Goal: Information Seeking & Learning: Learn about a topic

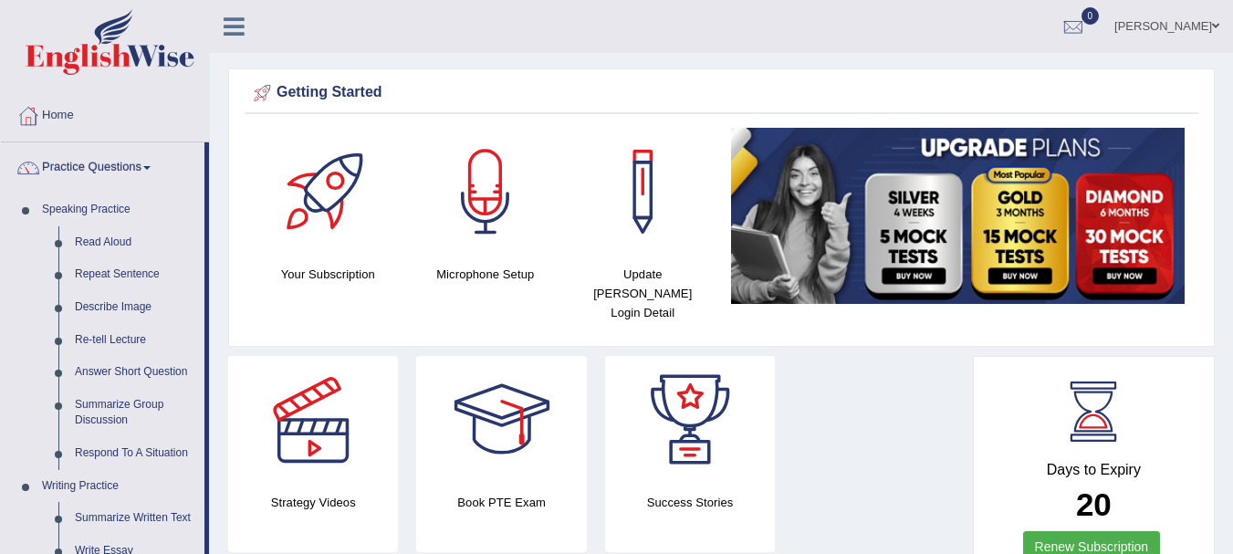
click at [151, 167] on span at bounding box center [146, 168] width 7 height 4
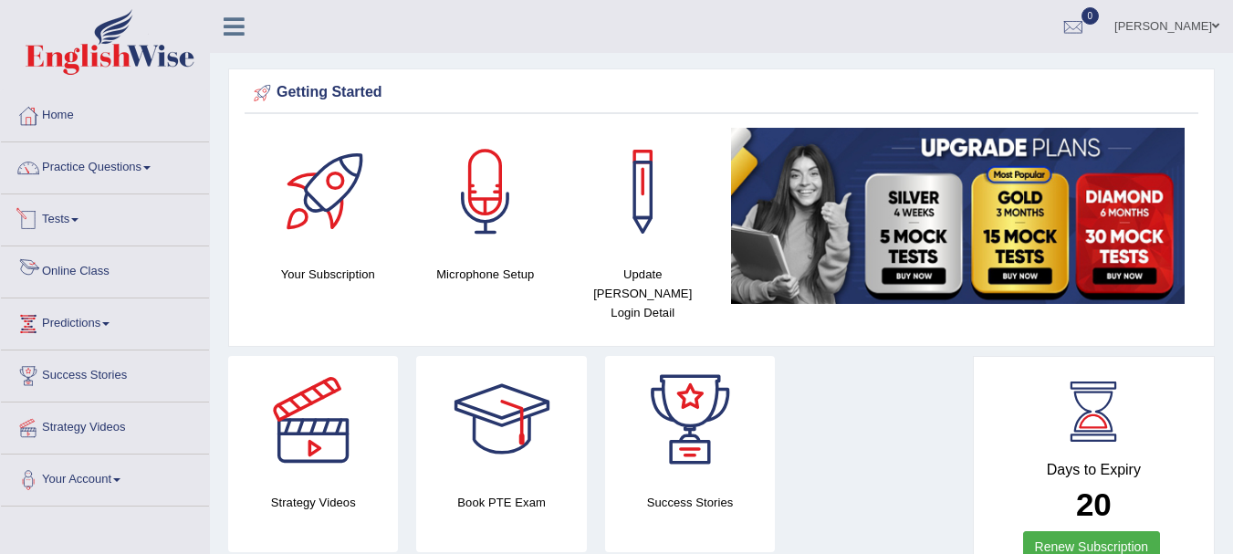
click at [63, 262] on link "Online Class" at bounding box center [105, 269] width 208 height 46
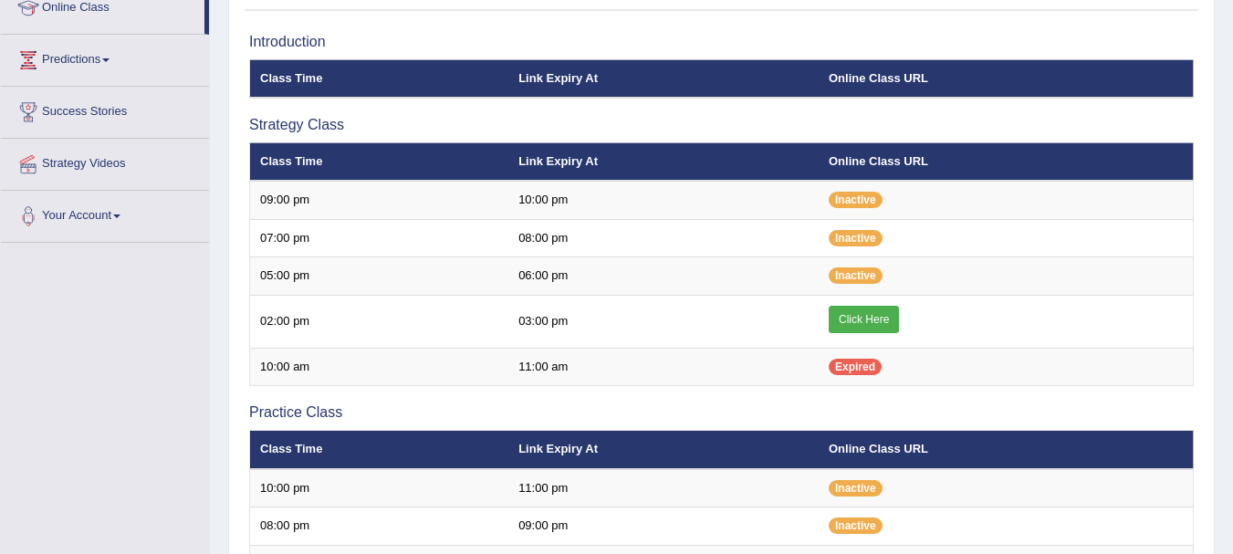
scroll to position [270, 0]
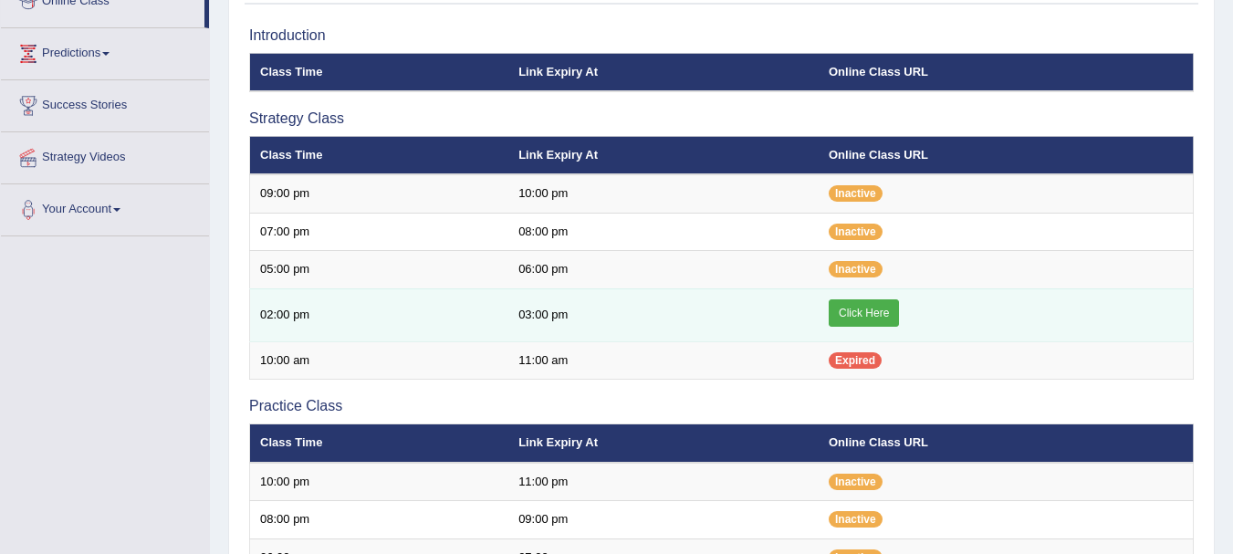
click at [858, 317] on link "Click Here" at bounding box center [864, 312] width 70 height 27
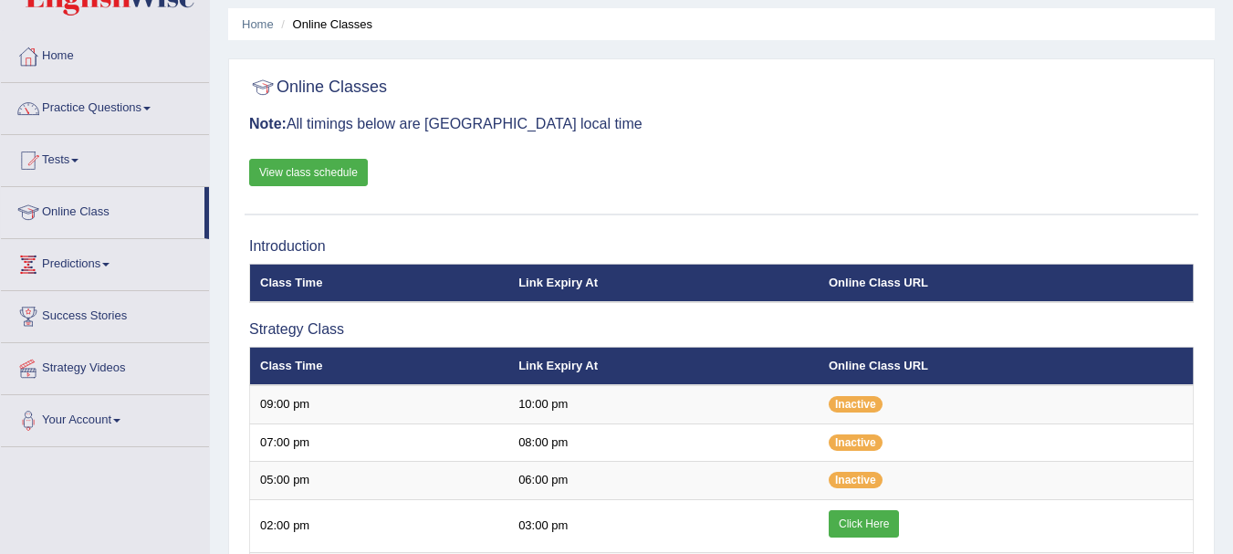
scroll to position [22, 0]
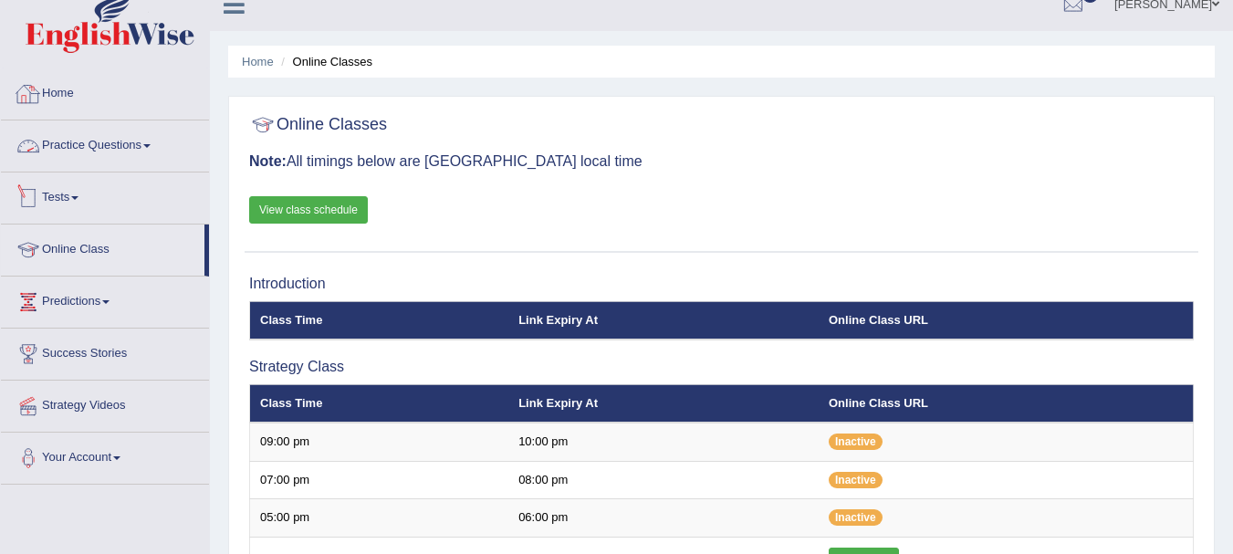
click at [125, 139] on link "Practice Questions" at bounding box center [105, 143] width 208 height 46
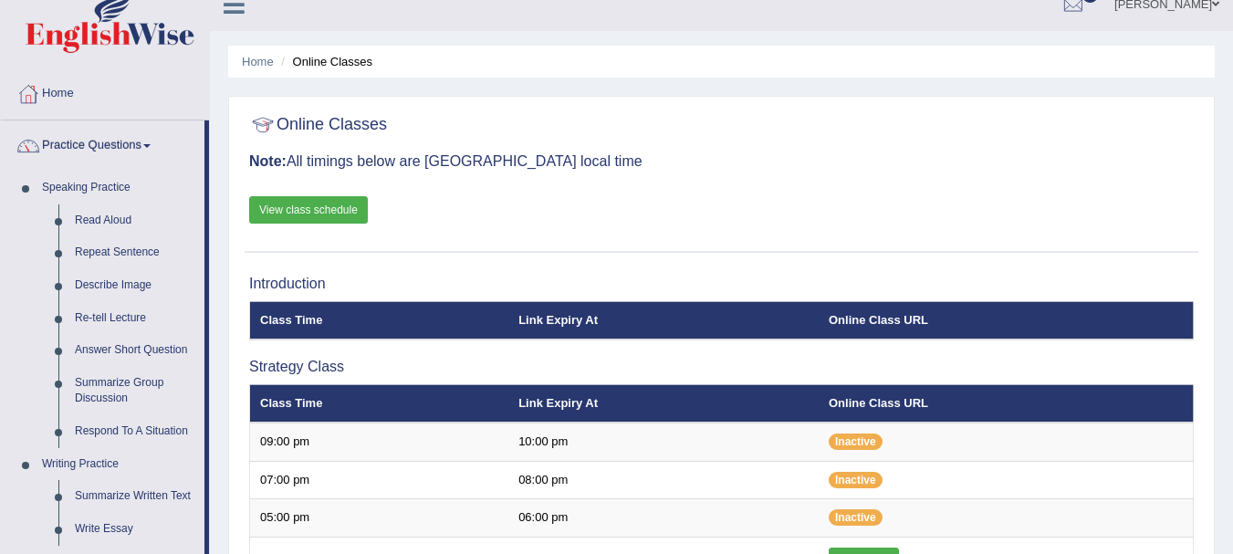
drag, startPoint x: 206, startPoint y: 193, endPoint x: 205, endPoint y: 384, distance: 191.6
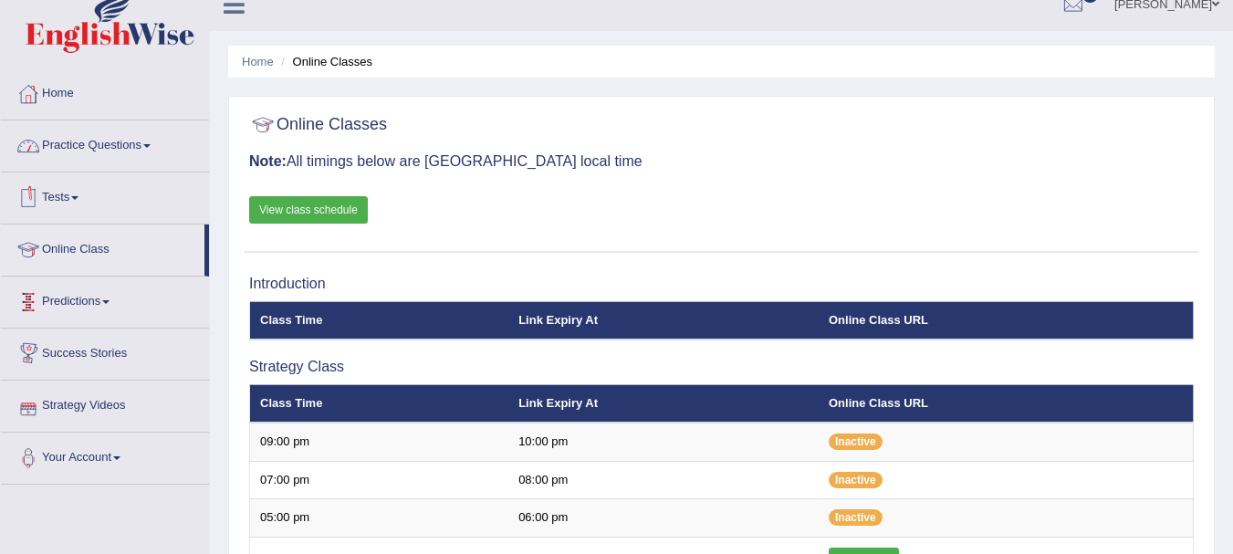
click at [162, 129] on link "Practice Questions" at bounding box center [105, 143] width 208 height 46
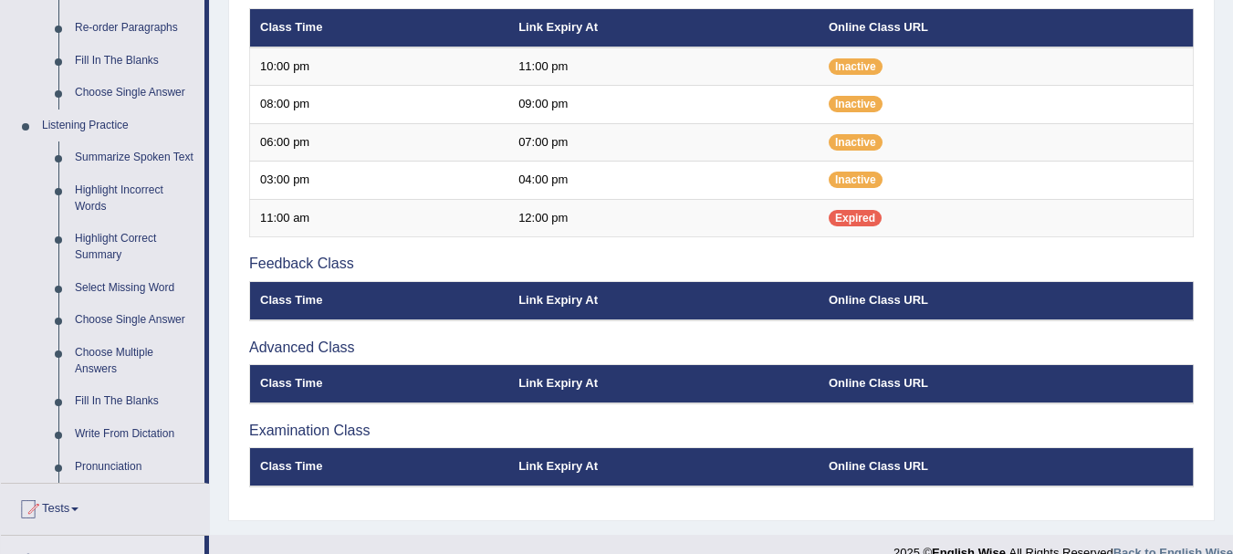
scroll to position [688, 0]
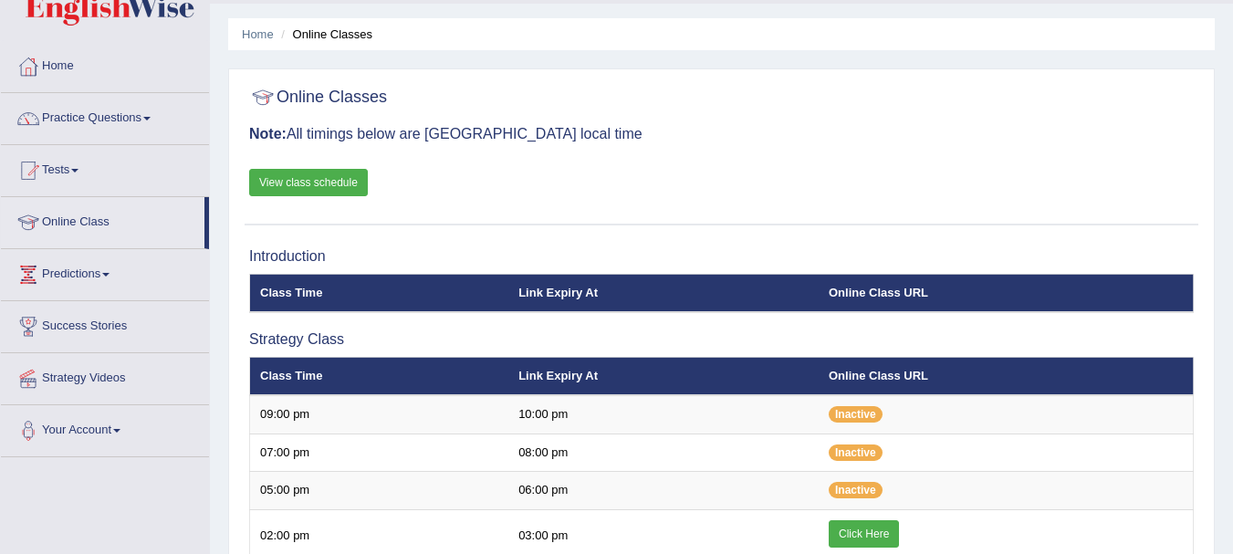
scroll to position [5, 0]
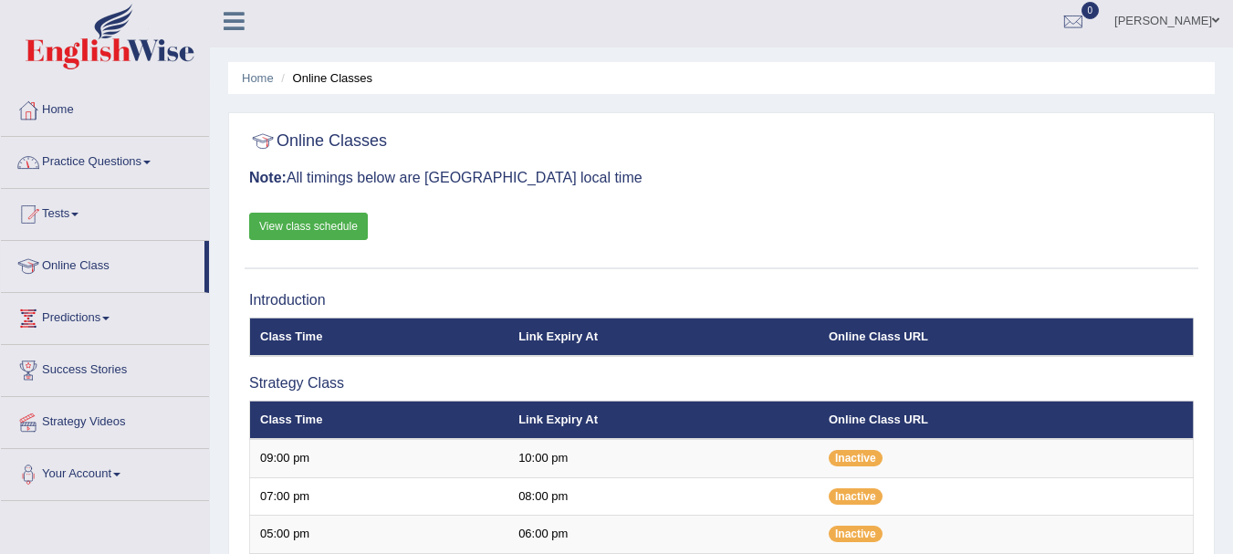
click at [167, 165] on link "Practice Questions" at bounding box center [105, 160] width 208 height 46
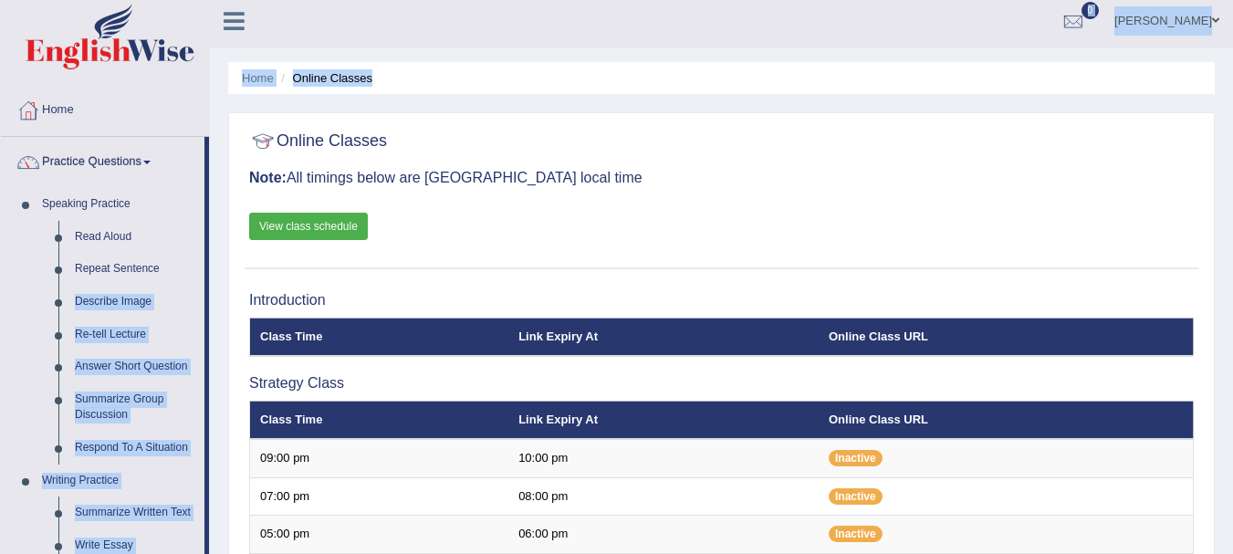
drag, startPoint x: 205, startPoint y: 276, endPoint x: 220, endPoint y: 467, distance: 191.3
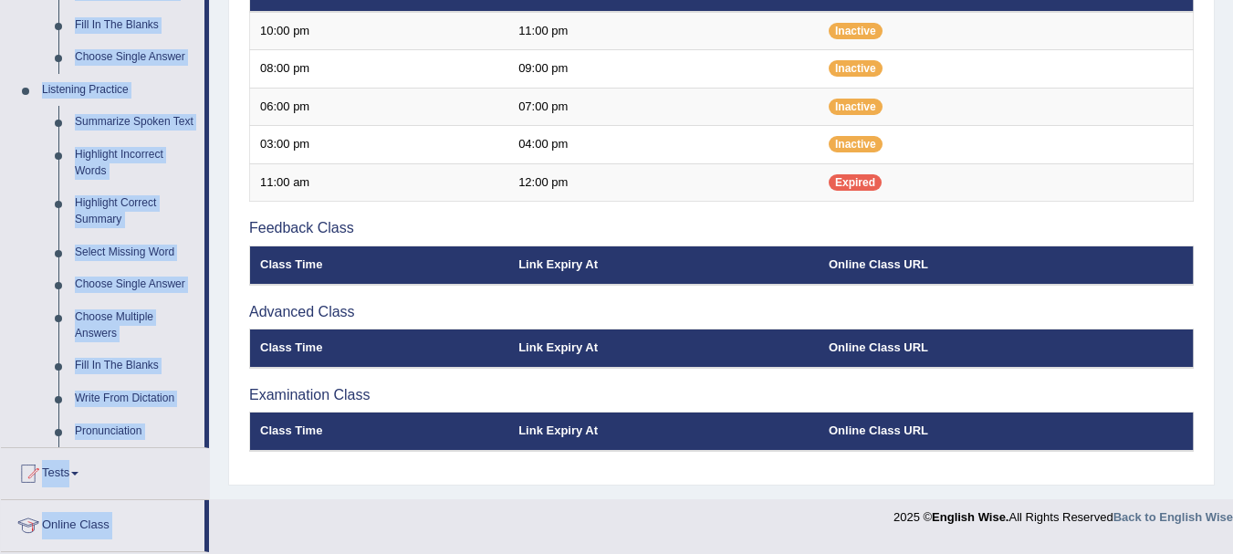
scroll to position [729, 0]
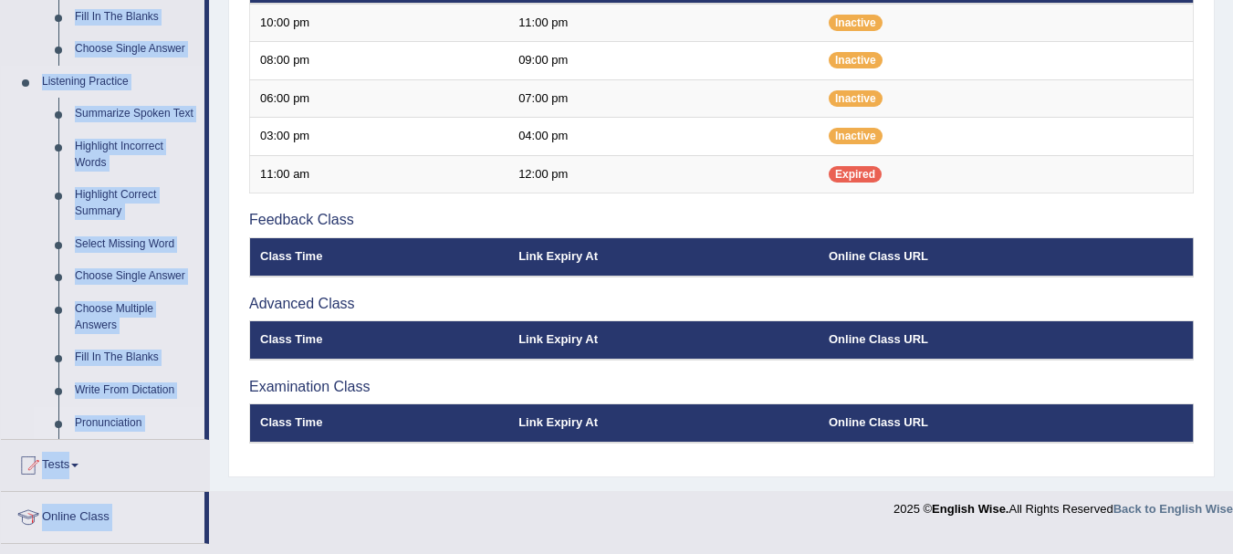
click at [199, 430] on link "Pronunciation" at bounding box center [136, 423] width 138 height 33
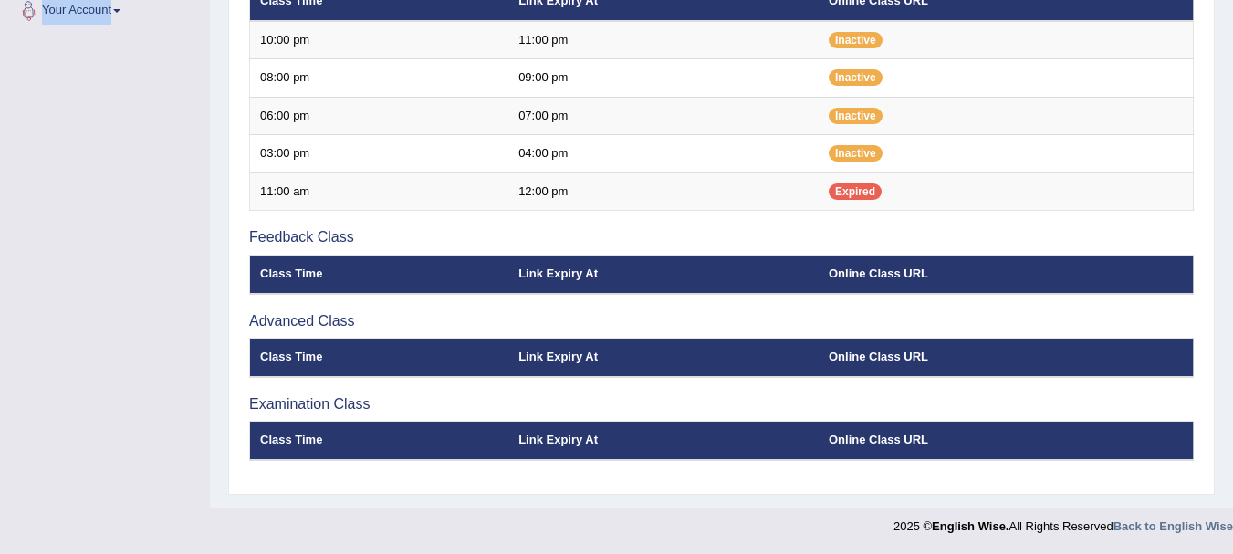
scroll to position [345, 0]
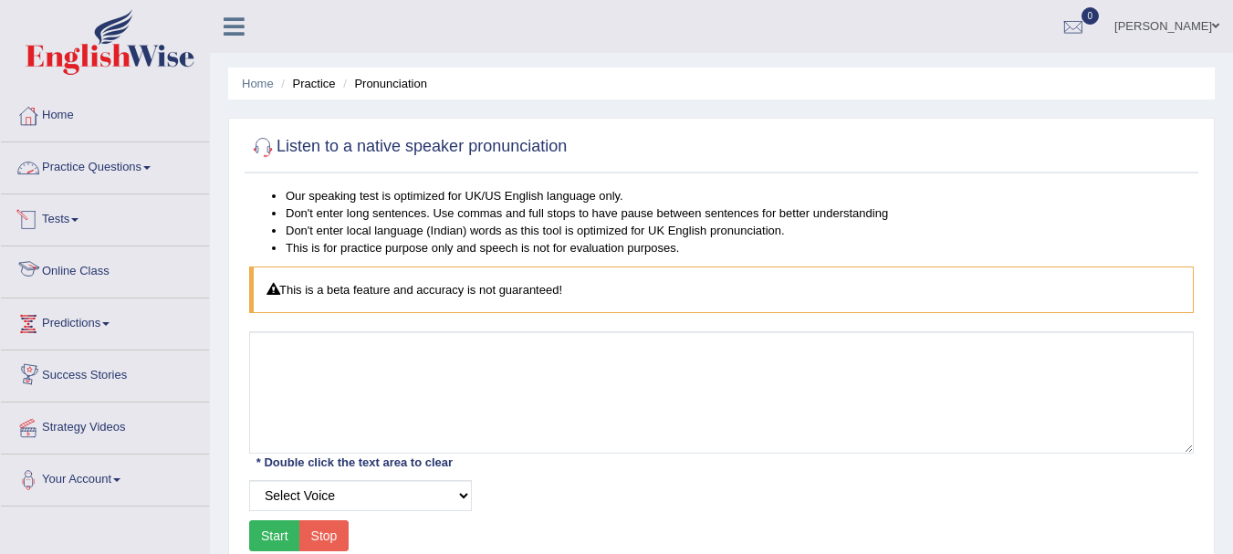
click at [180, 177] on link "Practice Questions" at bounding box center [105, 165] width 208 height 46
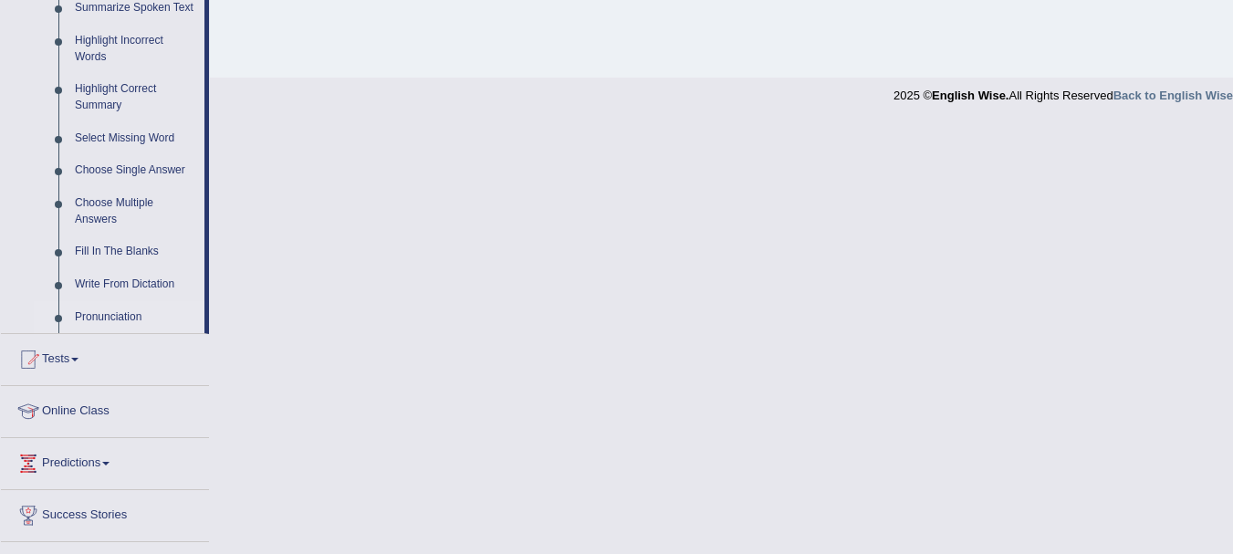
scroll to position [838, 0]
click at [123, 306] on link "Pronunciation" at bounding box center [136, 314] width 138 height 33
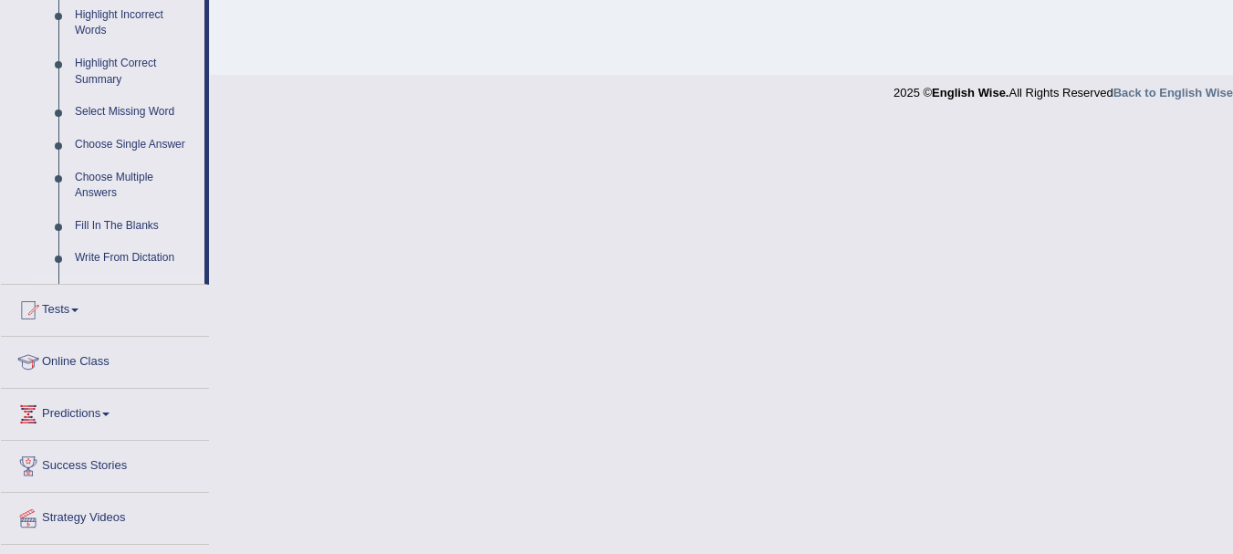
scroll to position [404, 0]
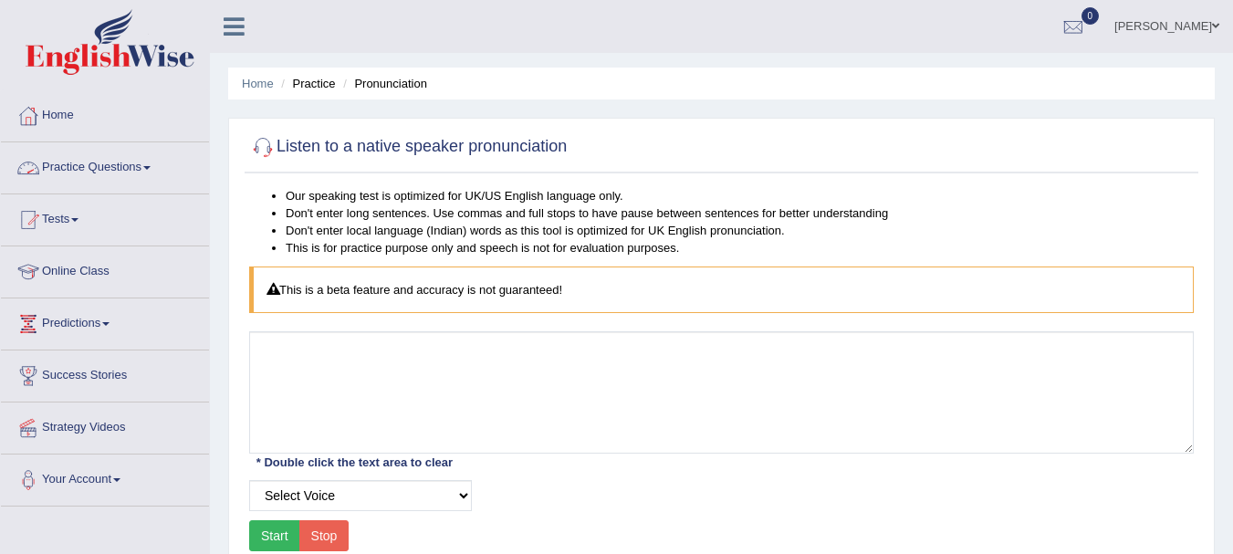
click at [163, 178] on link "Practice Questions" at bounding box center [105, 165] width 208 height 46
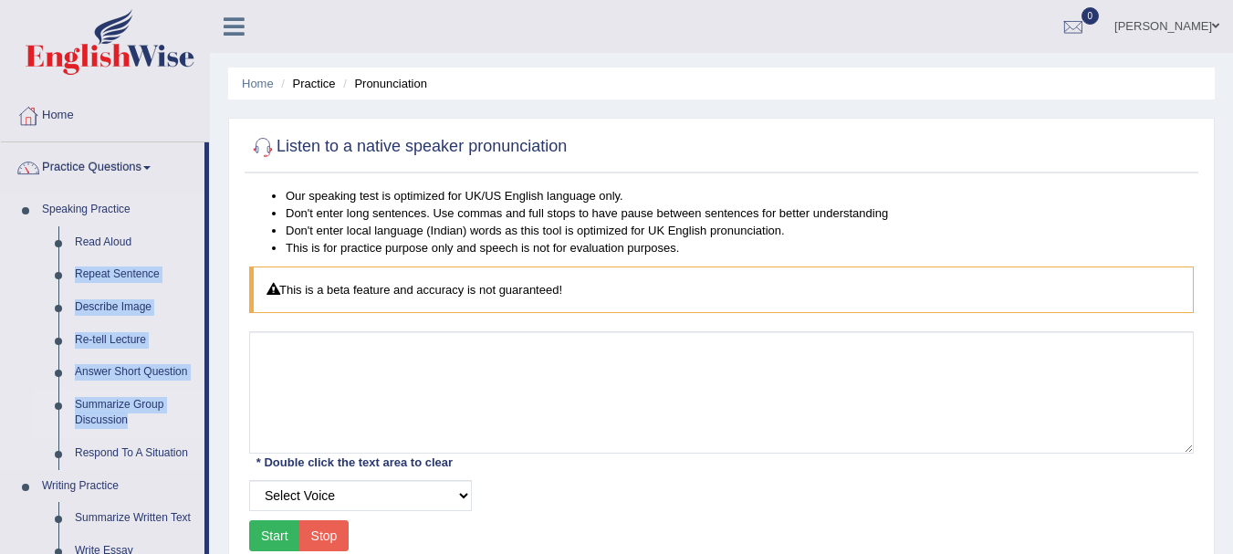
drag, startPoint x: 207, startPoint y: 238, endPoint x: 199, endPoint y: 436, distance: 198.2
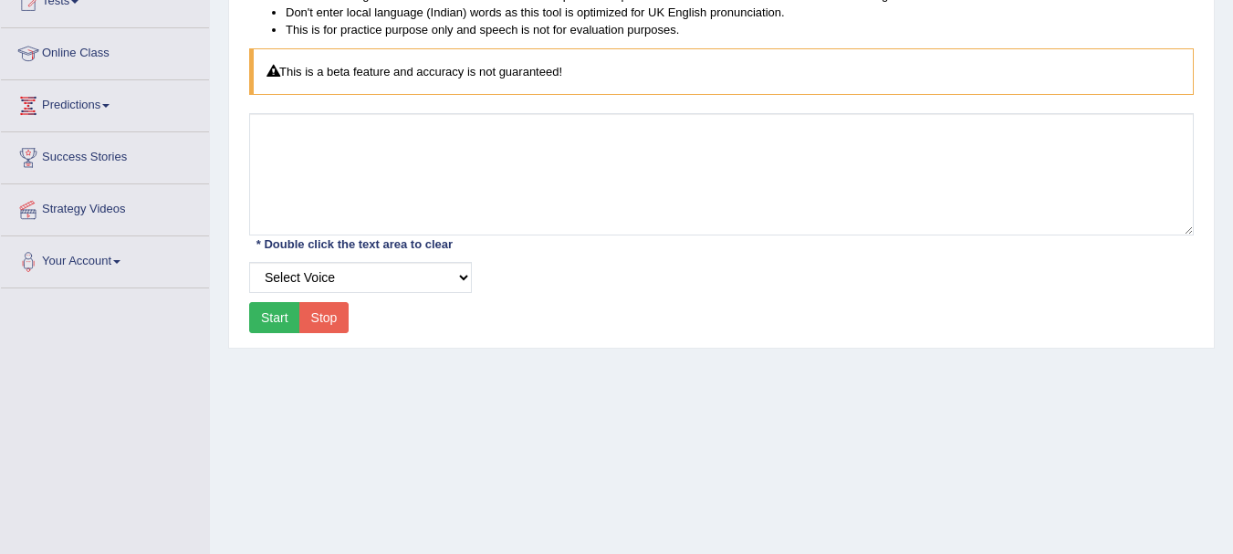
scroll to position [220, 0]
click at [85, 61] on link "Online Class" at bounding box center [105, 49] width 208 height 46
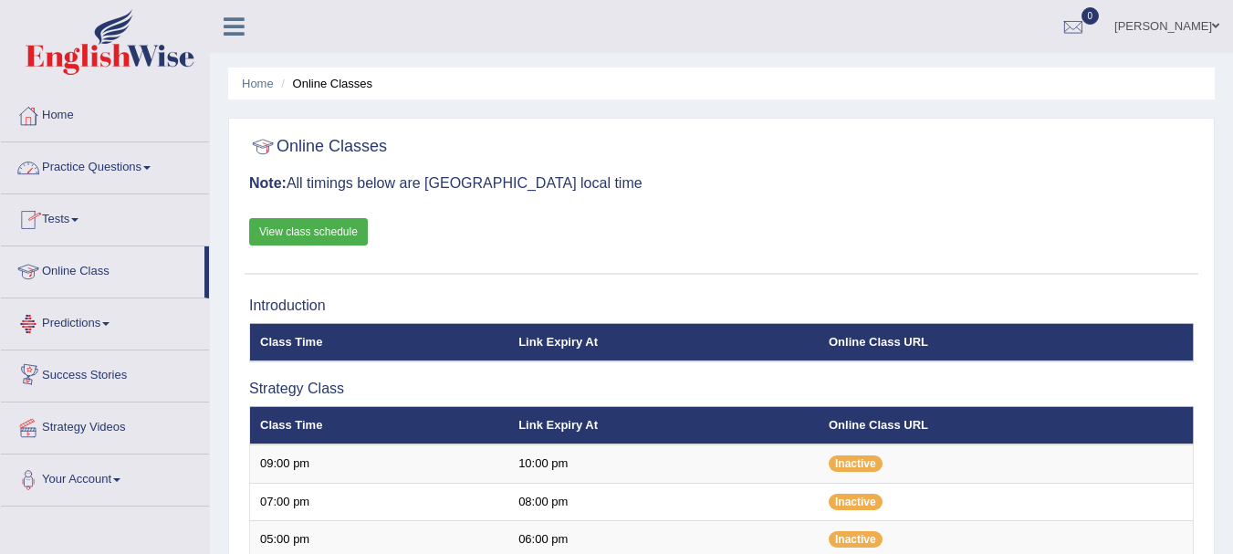
click at [173, 175] on link "Practice Questions" at bounding box center [105, 165] width 208 height 46
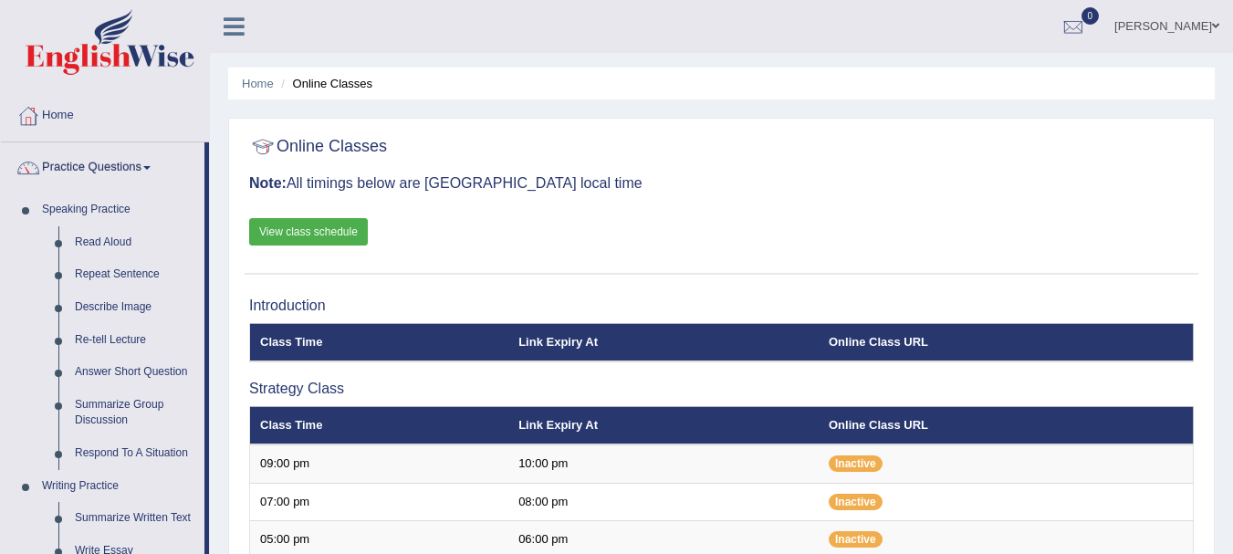
drag, startPoint x: 209, startPoint y: 216, endPoint x: 221, endPoint y: 338, distance: 121.9
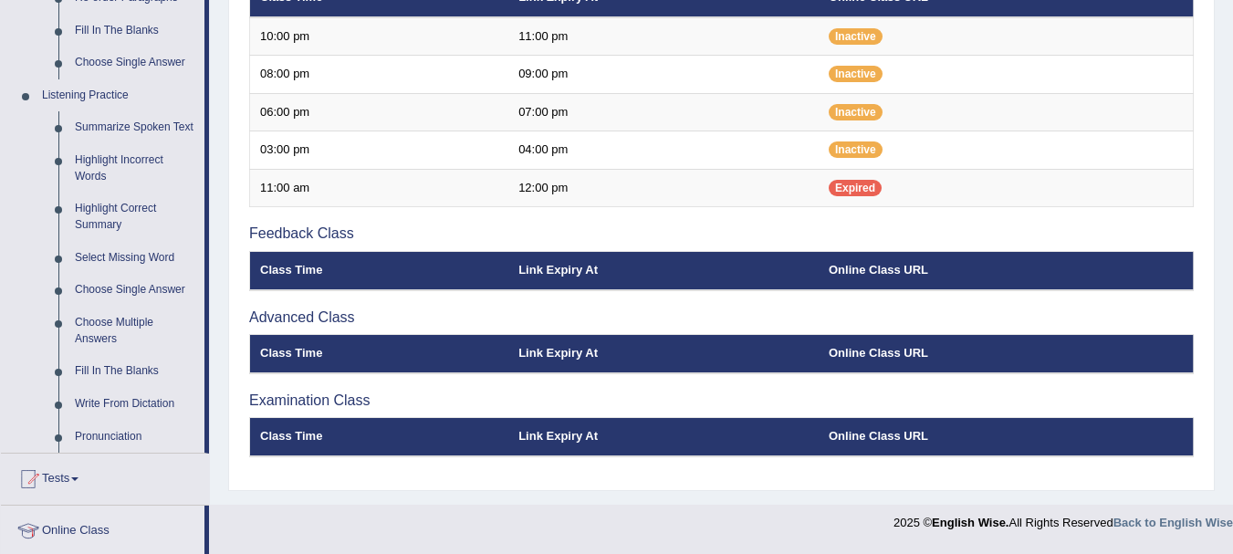
scroll to position [767, 0]
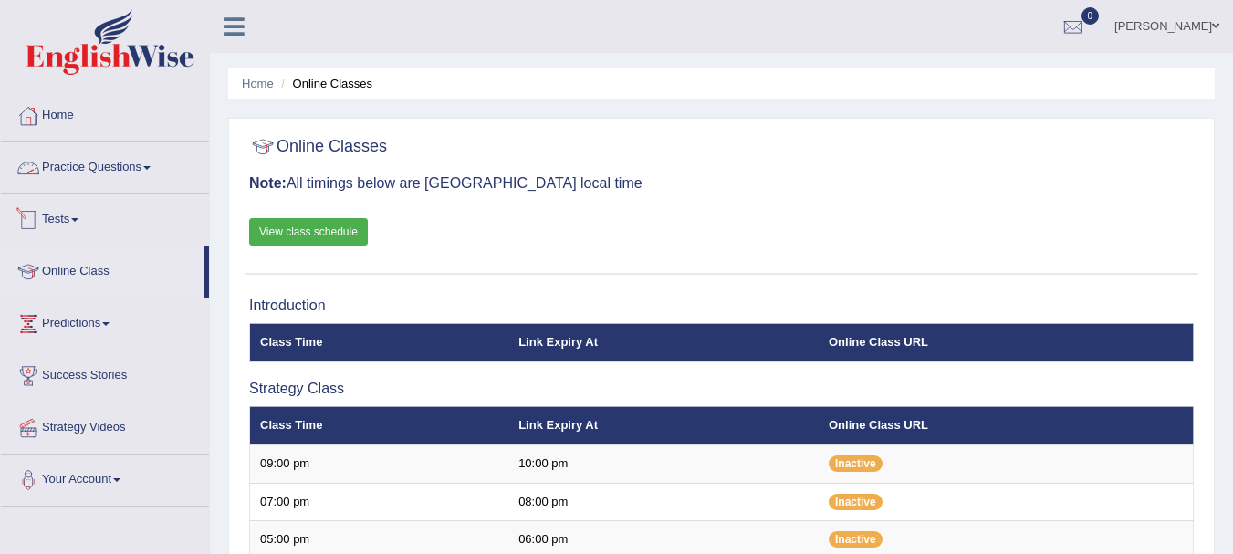
click at [128, 171] on link "Practice Questions" at bounding box center [105, 165] width 208 height 46
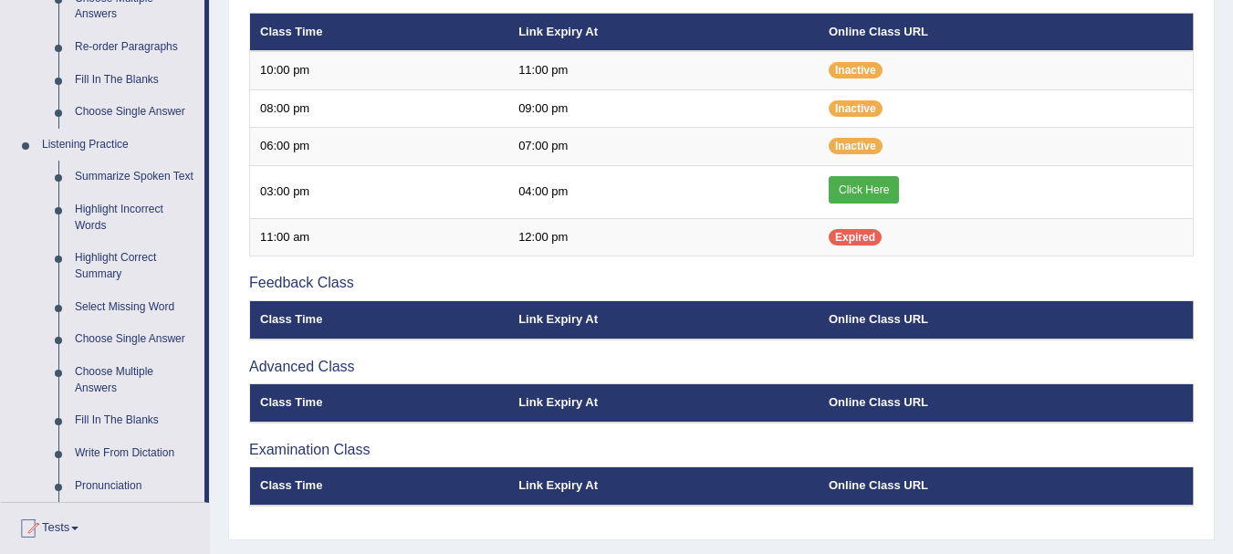
scroll to position [724, 0]
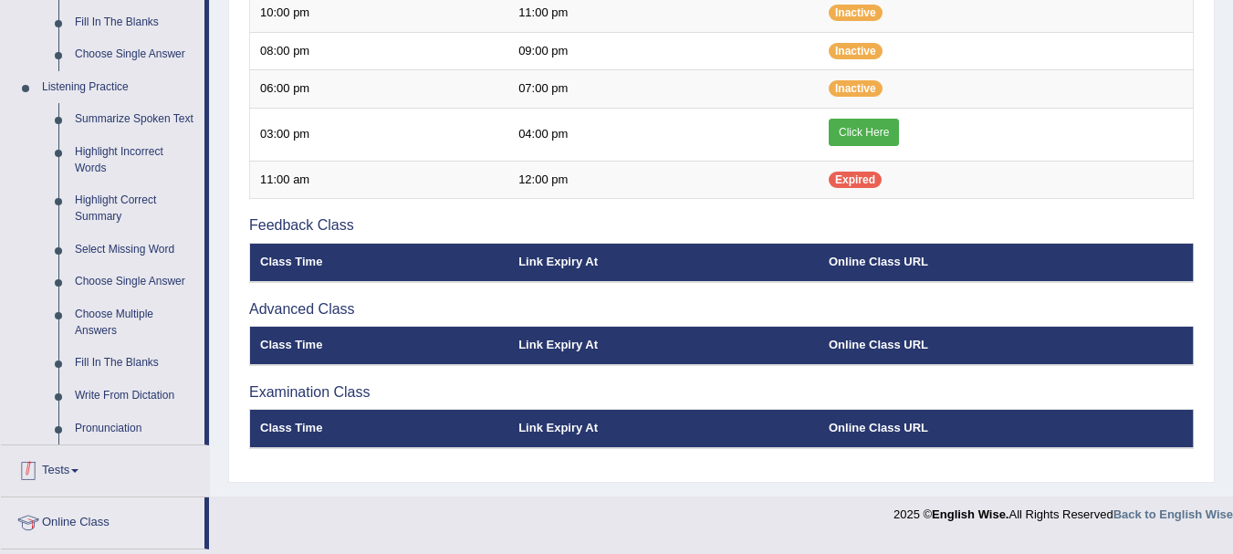
click at [84, 474] on link "Tests" at bounding box center [105, 468] width 208 height 46
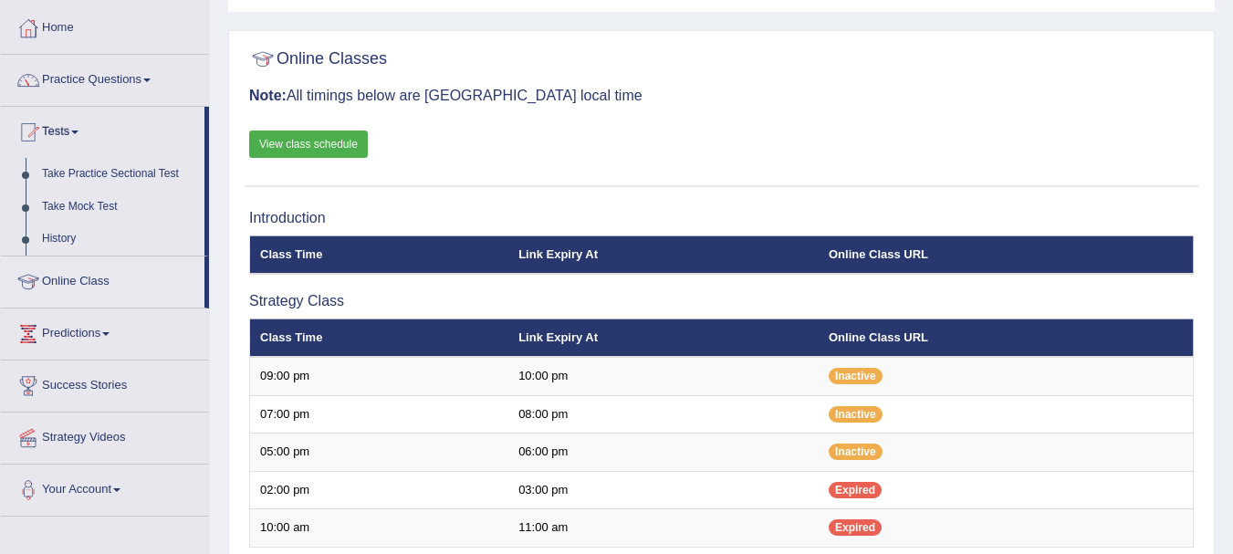
scroll to position [79, 0]
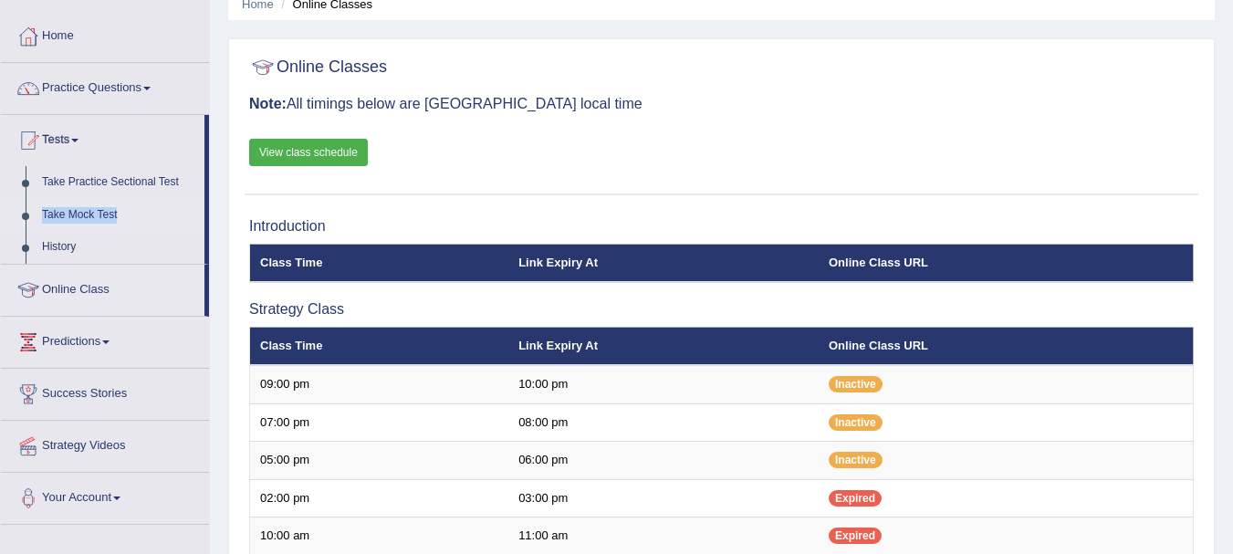
drag, startPoint x: 209, startPoint y: 172, endPoint x: 203, endPoint y: 230, distance: 58.7
click at [203, 230] on div "Home Practice Questions Speaking Practice Read Aloud Repeat Sentence Describe I…" at bounding box center [104, 268] width 235 height 514
click at [160, 180] on link "Take Practice Sectional Test" at bounding box center [119, 182] width 171 height 33
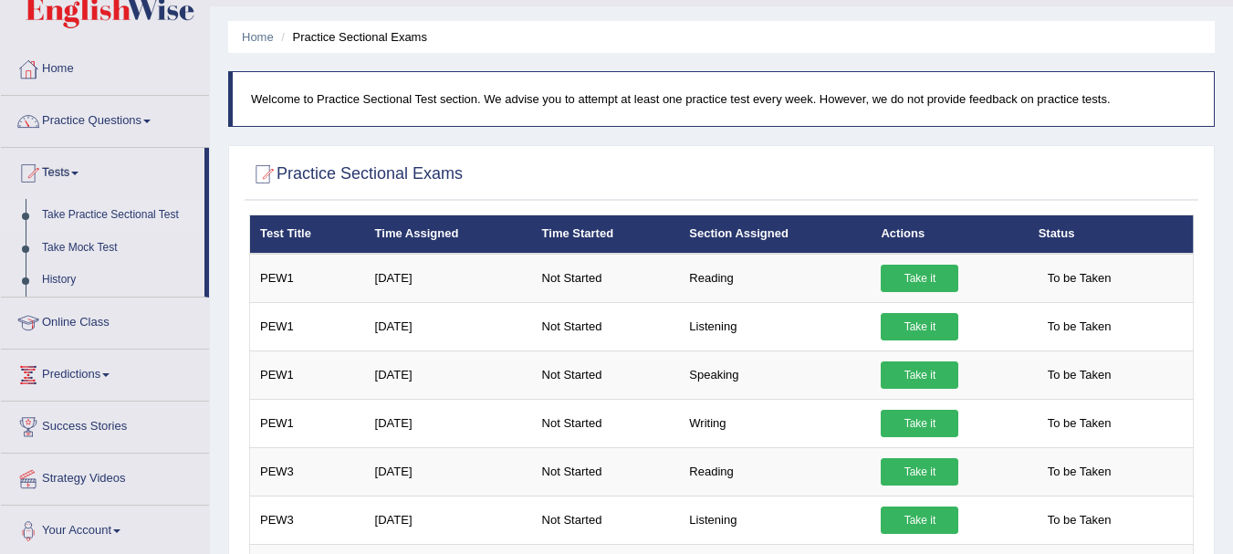
scroll to position [33, 0]
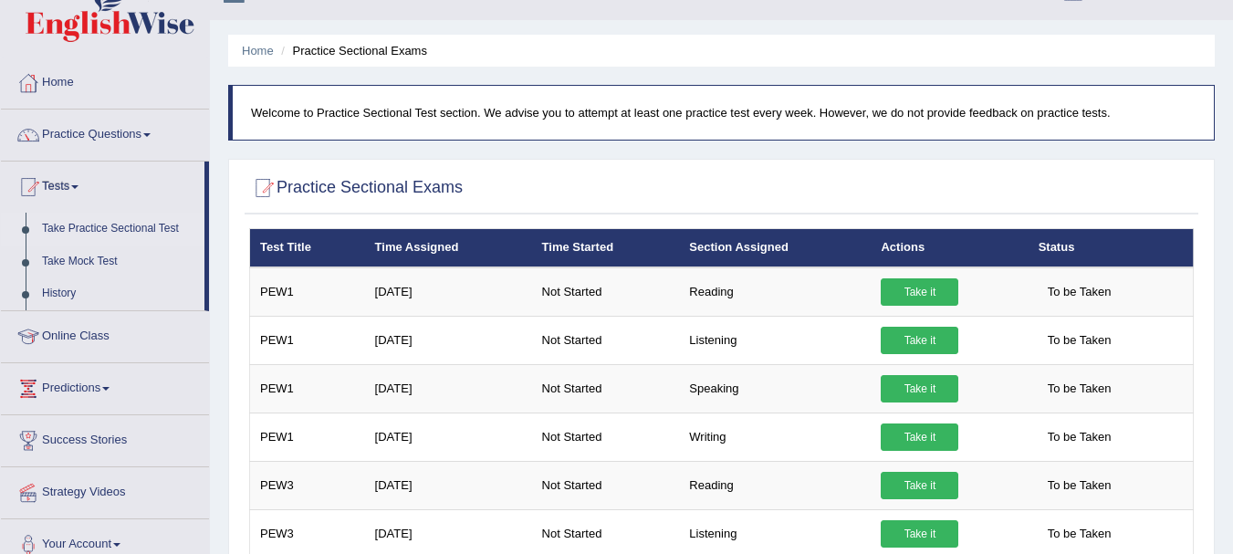
click at [1232, 76] on html "Toggle navigation Home Practice Questions Speaking Practice Read Aloud Repeat S…" at bounding box center [616, 244] width 1233 height 554
